Goal: Find specific page/section: Find specific page/section

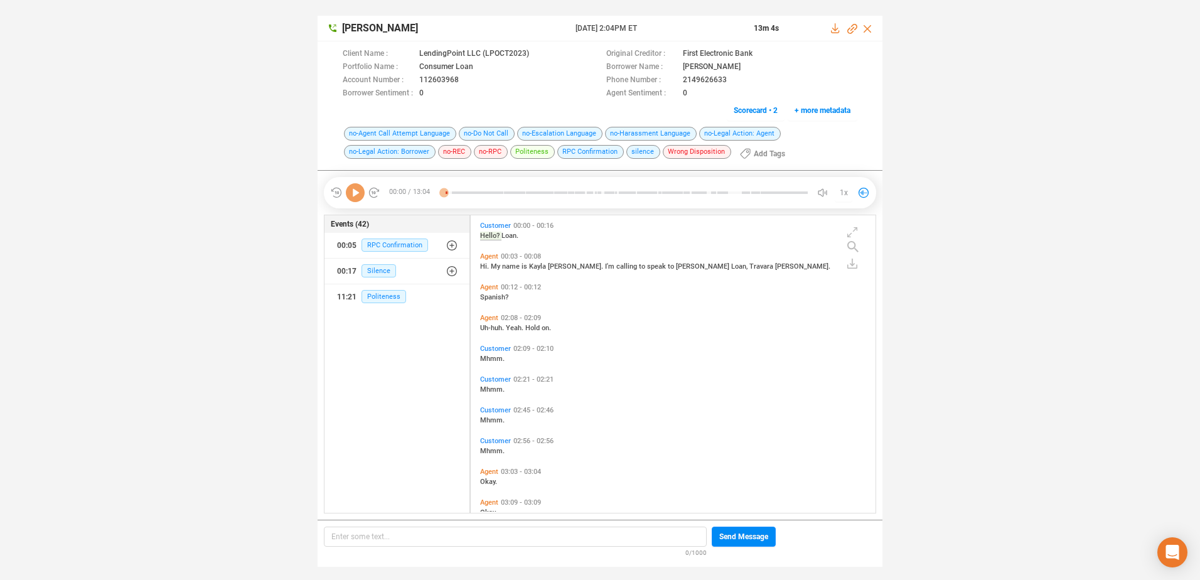
scroll to position [294, 398]
click at [351, 193] on icon at bounding box center [355, 192] width 19 height 19
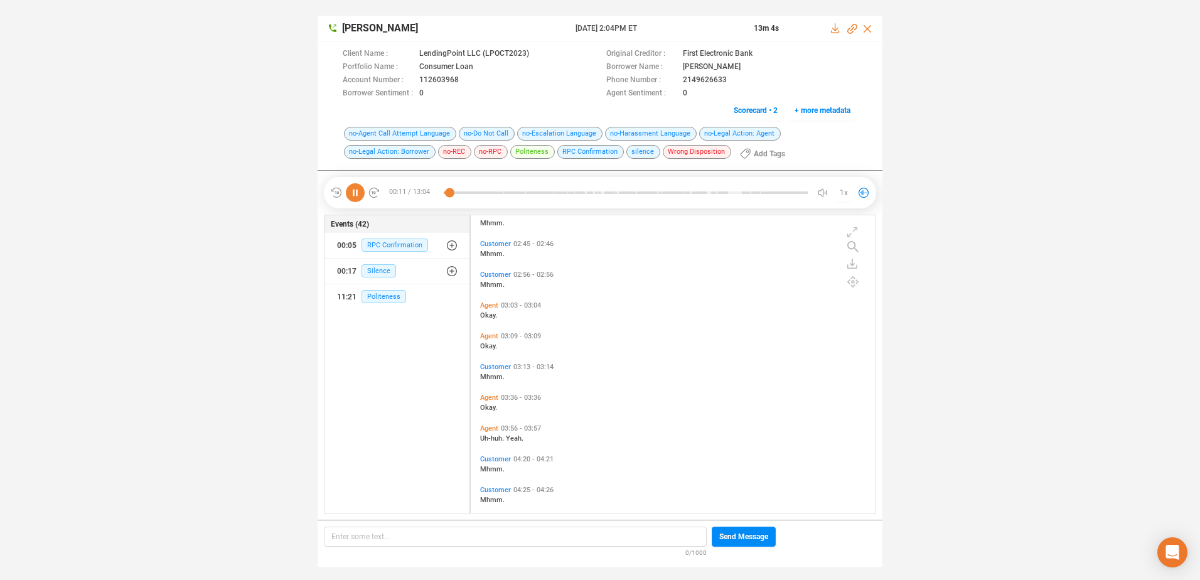
scroll to position [188, 0]
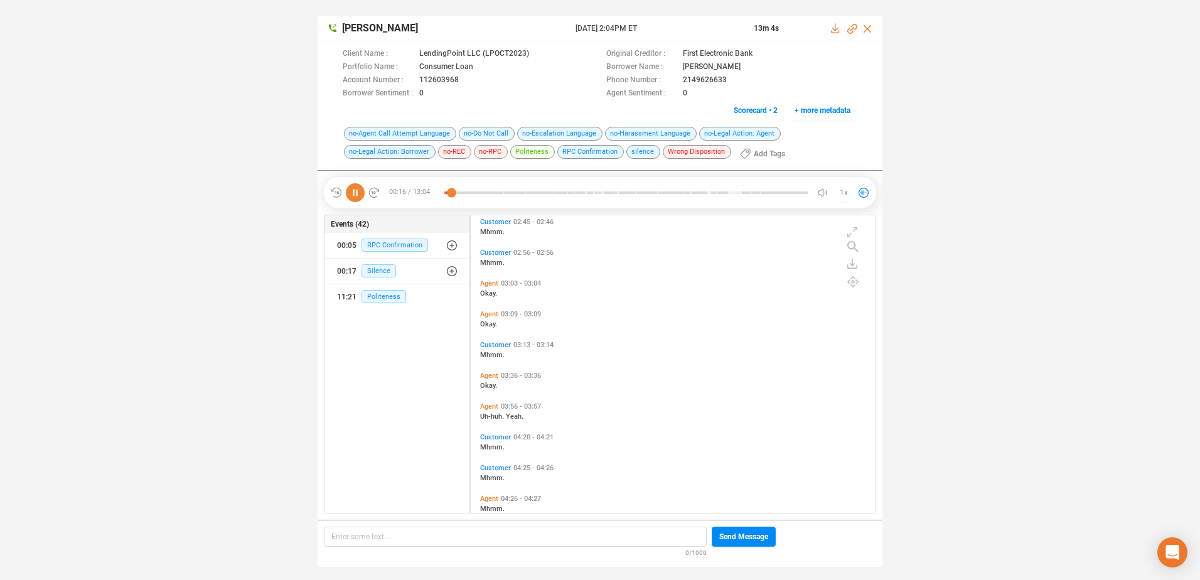
click at [357, 195] on icon at bounding box center [355, 192] width 19 height 19
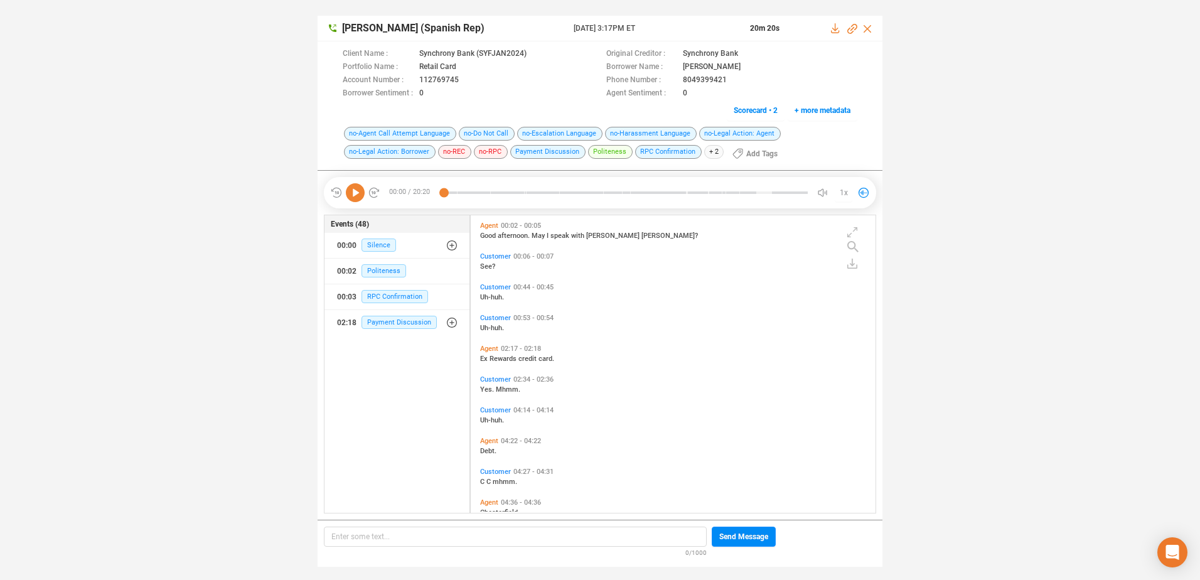
scroll to position [294, 398]
click at [349, 189] on icon at bounding box center [355, 192] width 19 height 19
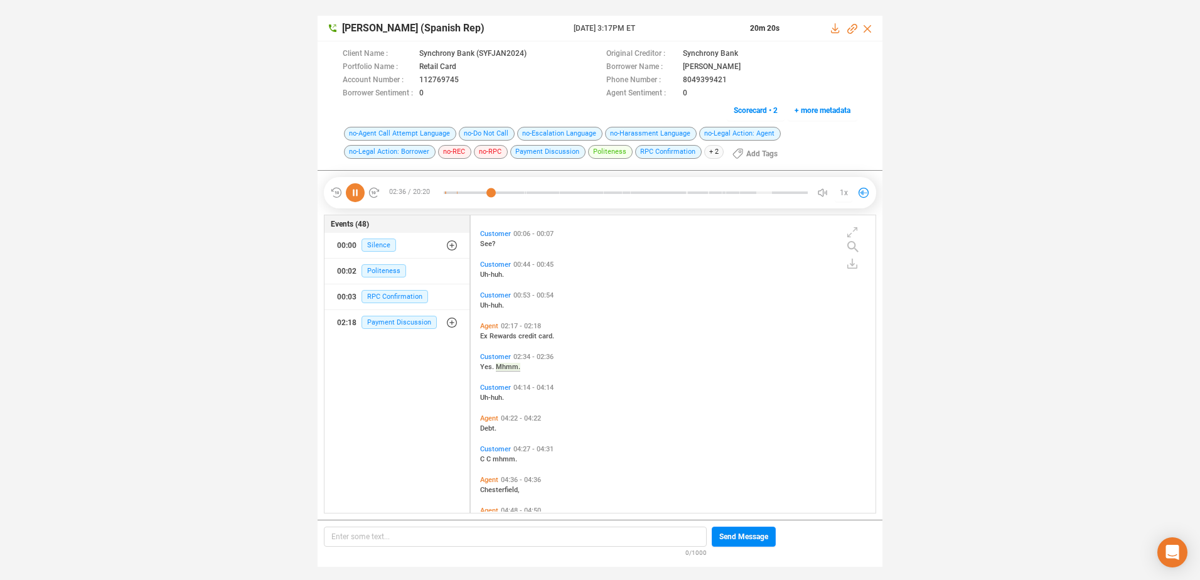
scroll to position [53, 0]
click at [360, 194] on icon at bounding box center [355, 192] width 19 height 19
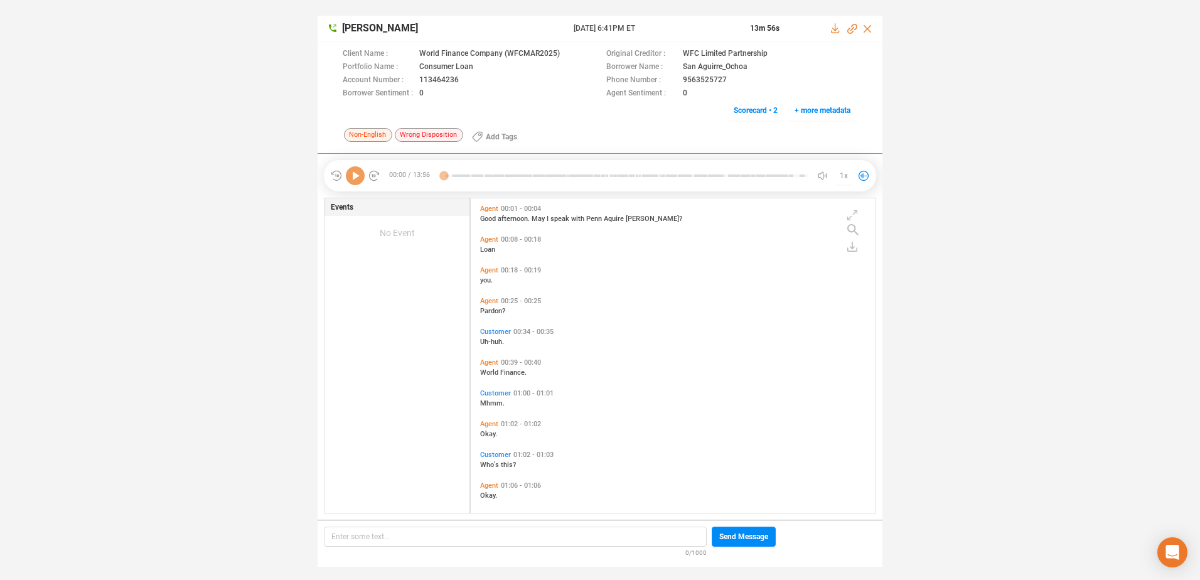
scroll to position [311, 398]
click at [358, 176] on icon at bounding box center [355, 175] width 19 height 19
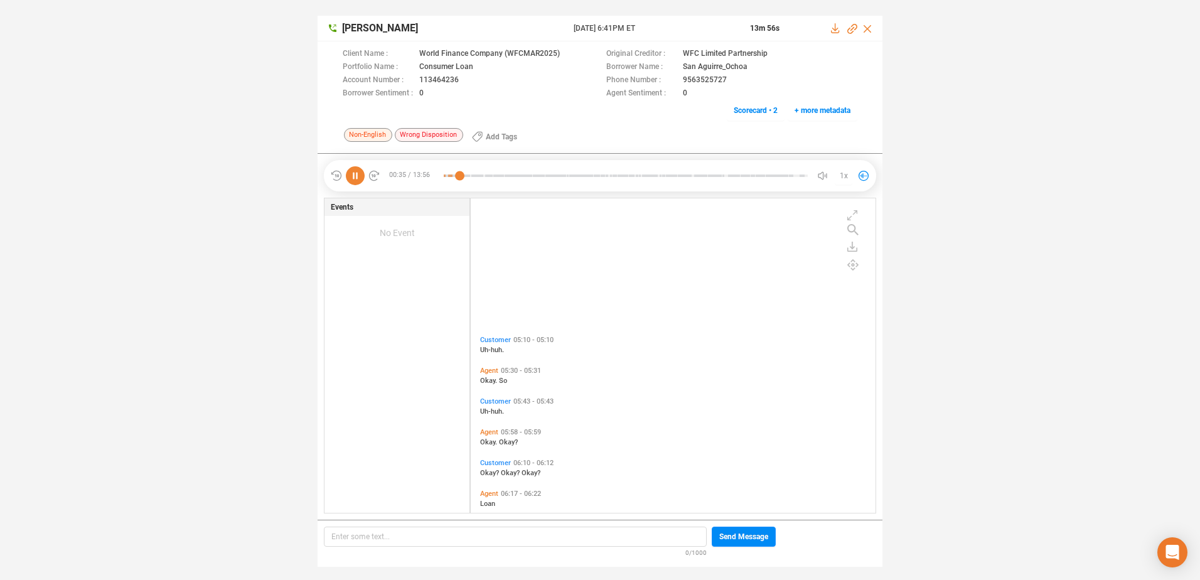
scroll to position [753, 0]
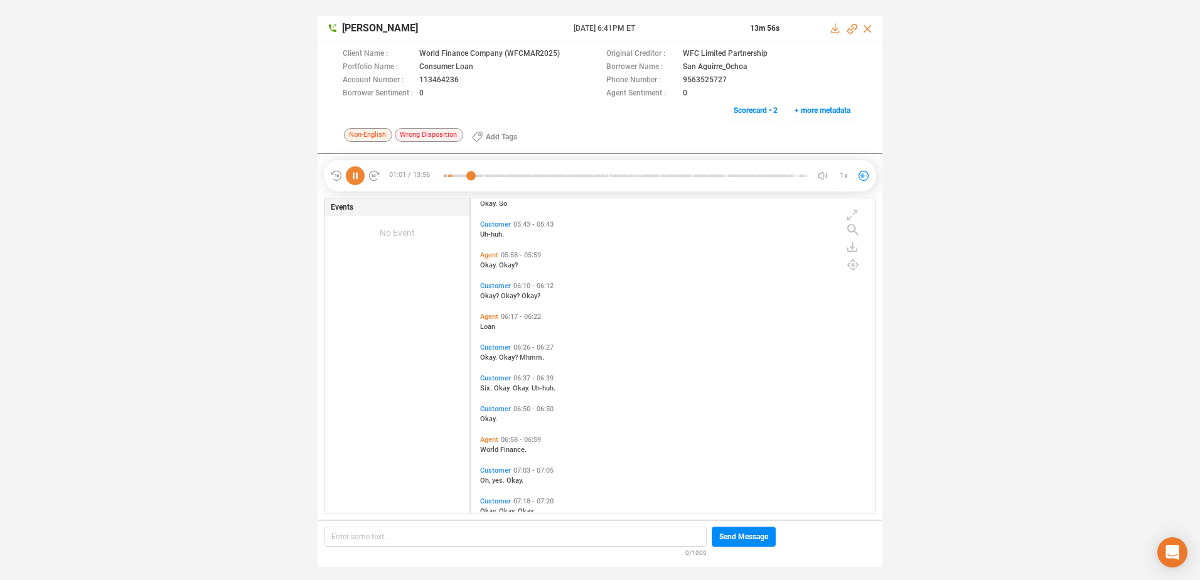
click at [358, 181] on icon at bounding box center [355, 175] width 19 height 19
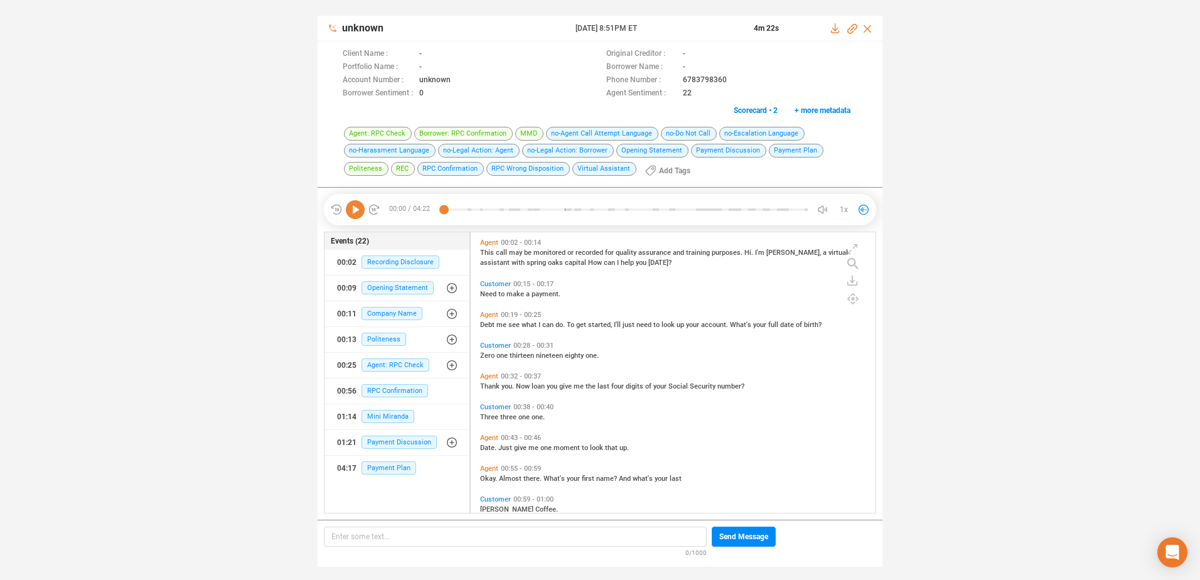
scroll to position [277, 398]
click at [358, 208] on icon at bounding box center [355, 209] width 19 height 19
click at [353, 211] on icon at bounding box center [355, 209] width 19 height 19
